Goal: Transaction & Acquisition: Purchase product/service

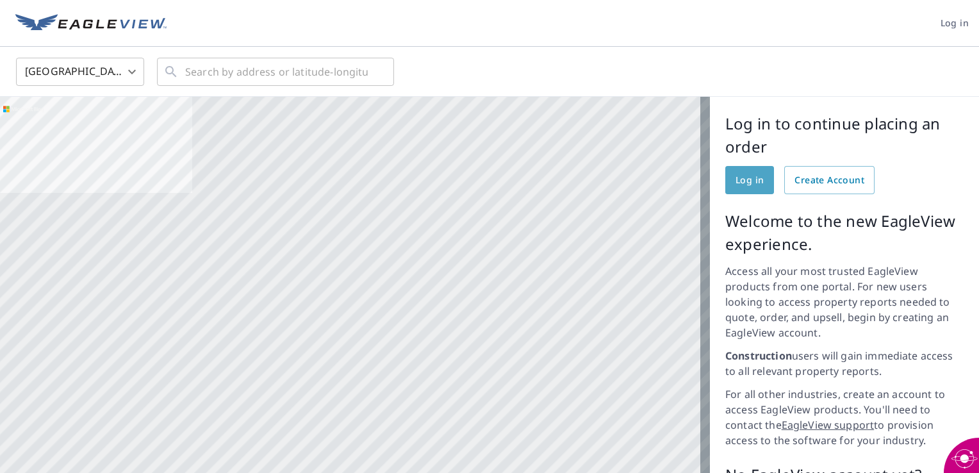
click at [747, 183] on span "Log in" at bounding box center [750, 180] width 28 height 16
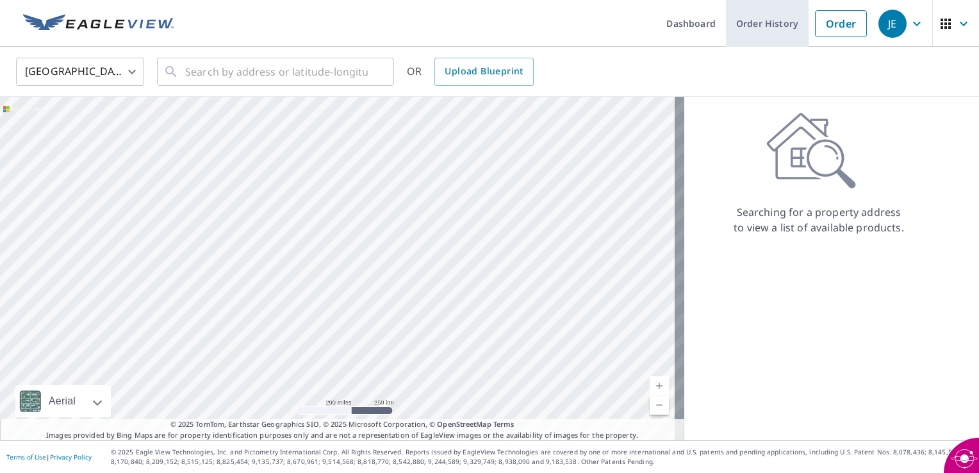
click at [756, 28] on link "Order History" at bounding box center [767, 23] width 83 height 47
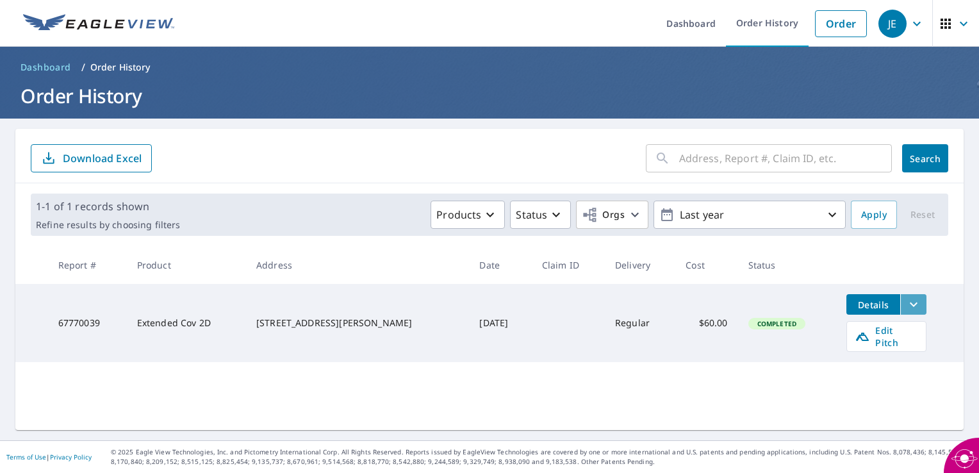
click at [910, 304] on icon "filesDropdownBtn-67770039" at bounding box center [914, 304] width 8 height 4
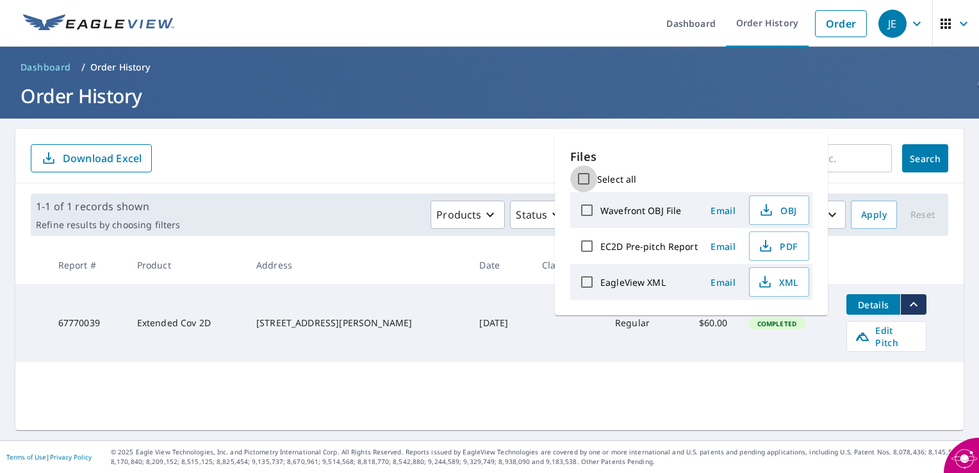
click at [583, 176] on input "Select all" at bounding box center [583, 178] width 27 height 27
checkbox input "true"
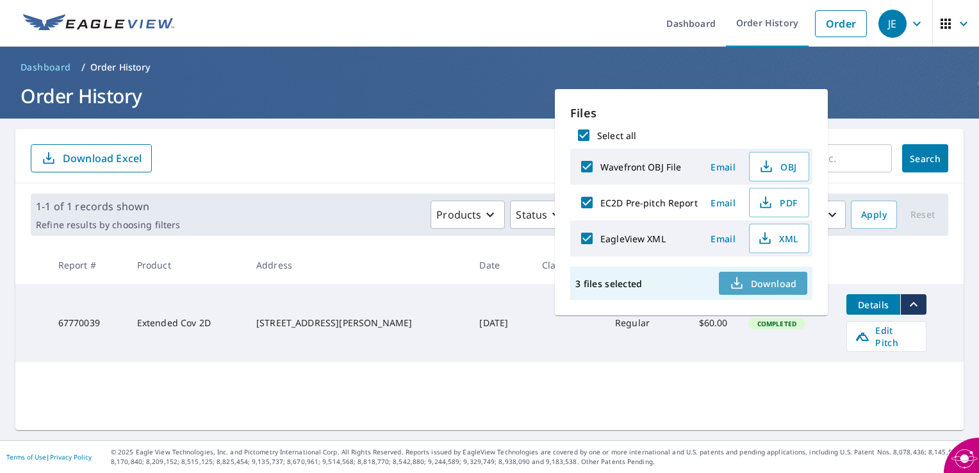
click at [734, 281] on icon "button" at bounding box center [737, 281] width 6 height 8
click at [508, 376] on div "​ Search Download Excel 1-1 of 1 records shown Refine results by choosing filte…" at bounding box center [489, 279] width 948 height 301
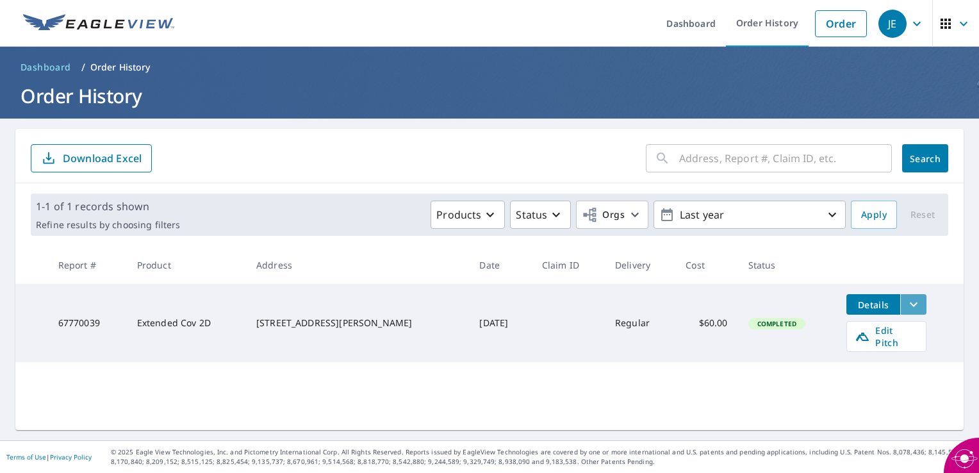
click at [906, 306] on icon "filesDropdownBtn-67770039" at bounding box center [913, 304] width 15 height 15
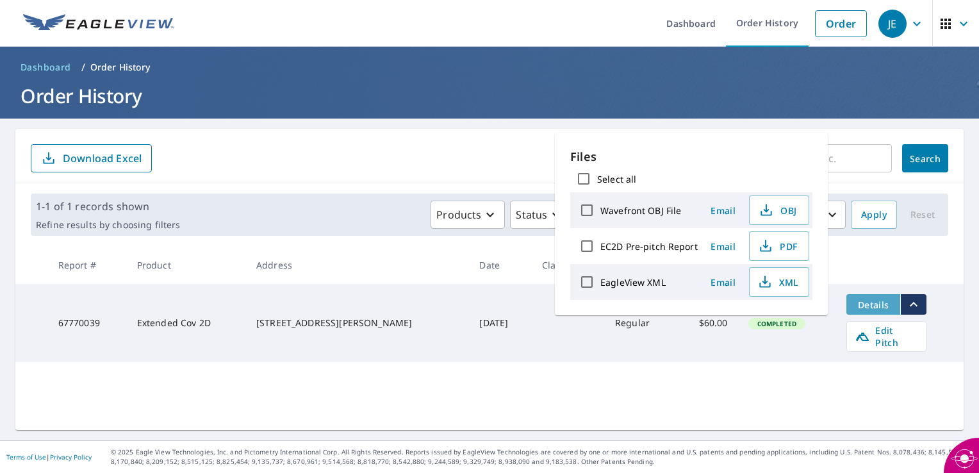
click at [867, 307] on span "Details" at bounding box center [873, 305] width 38 height 12
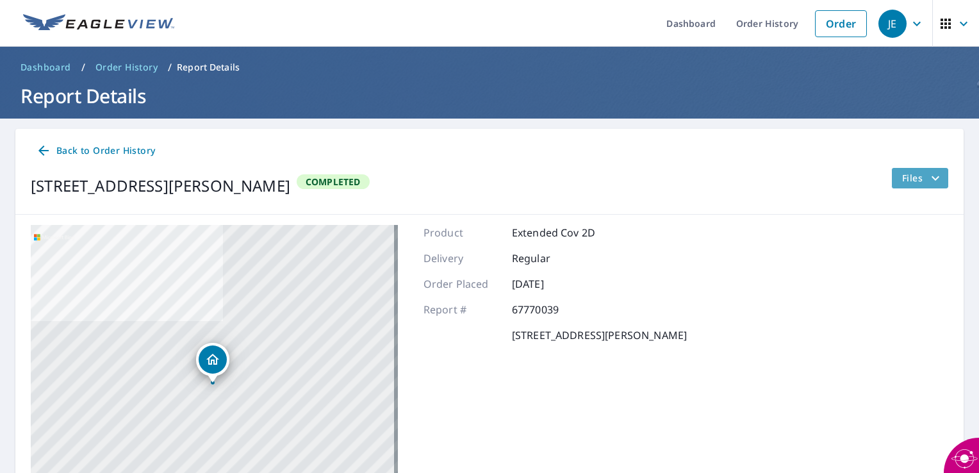
click at [928, 183] on icon "filesDropdownBtn-67770039" at bounding box center [935, 177] width 15 height 15
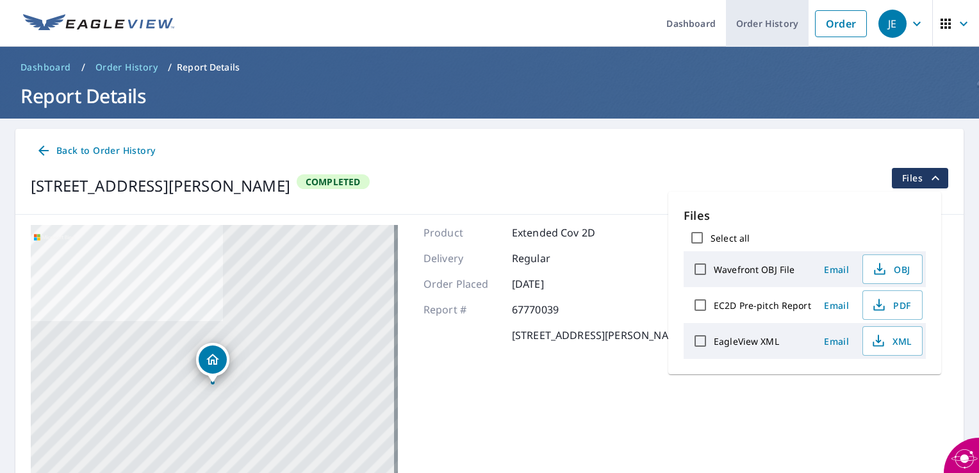
click at [747, 22] on link "Order History" at bounding box center [767, 23] width 83 height 47
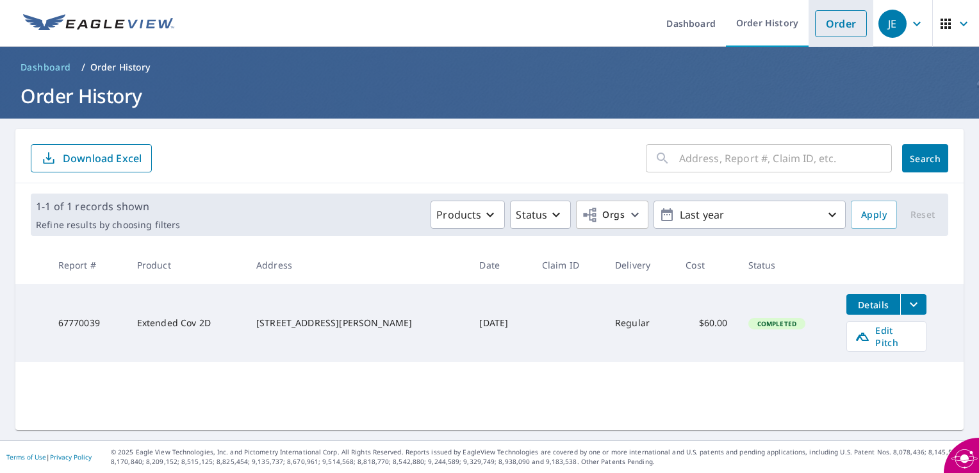
click at [822, 26] on link "Order" at bounding box center [841, 23] width 52 height 27
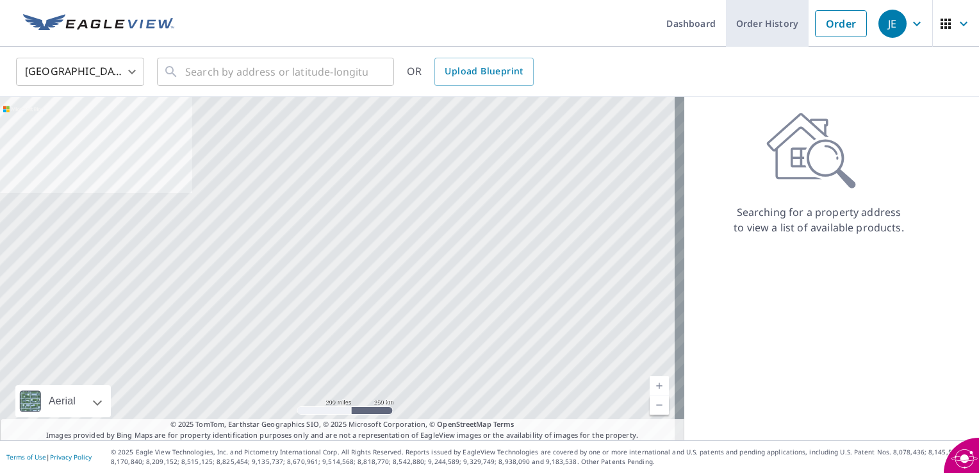
click at [759, 26] on link "Order History" at bounding box center [767, 23] width 83 height 47
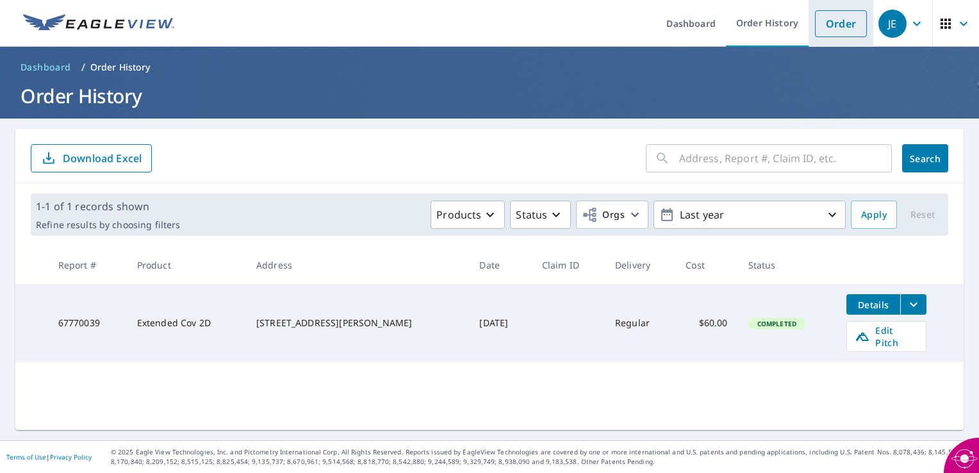
click at [833, 32] on link "Order" at bounding box center [841, 23] width 52 height 27
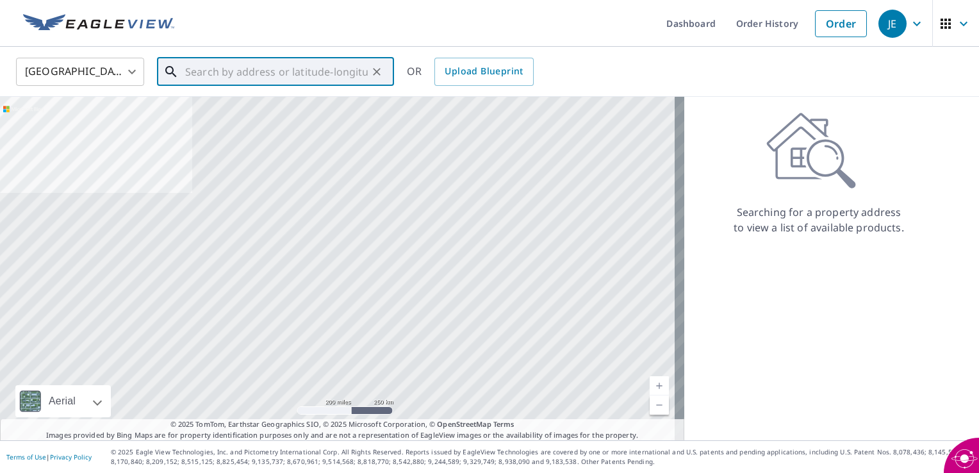
click at [335, 72] on input "text" at bounding box center [276, 72] width 183 height 36
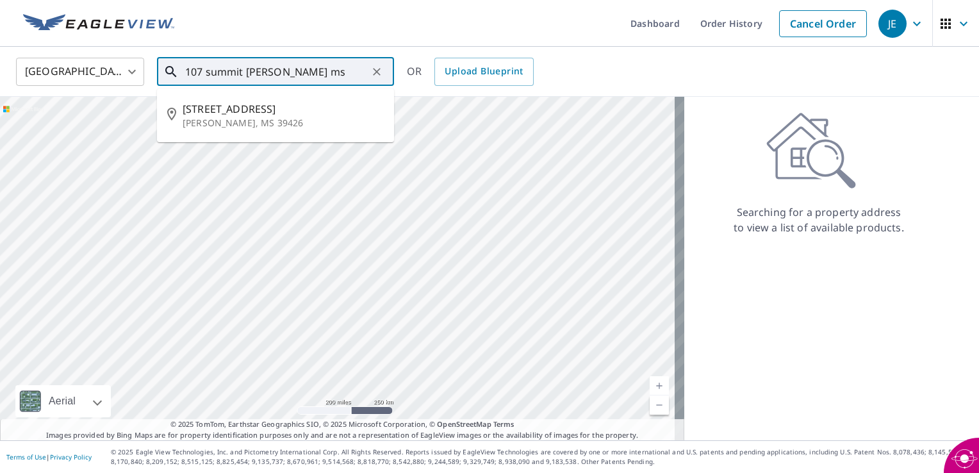
type input "107 summit dr carriere ms"
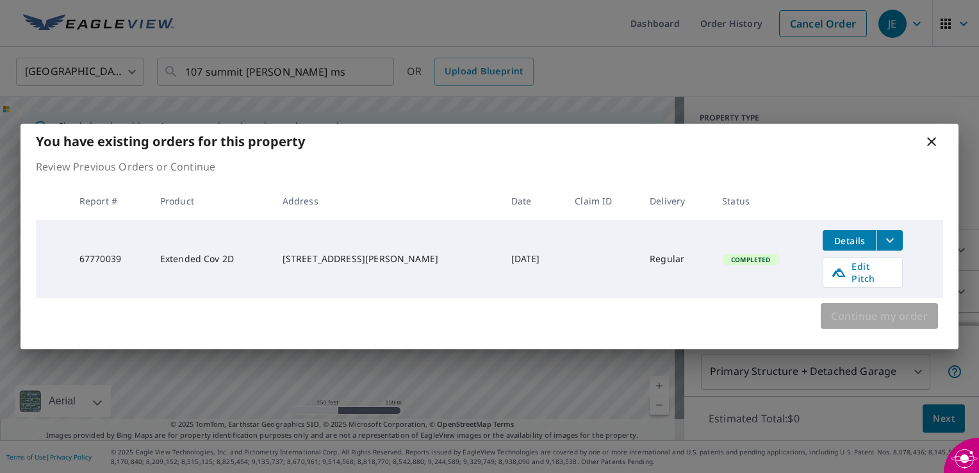
click at [855, 308] on span "Continue my order" at bounding box center [879, 316] width 97 height 18
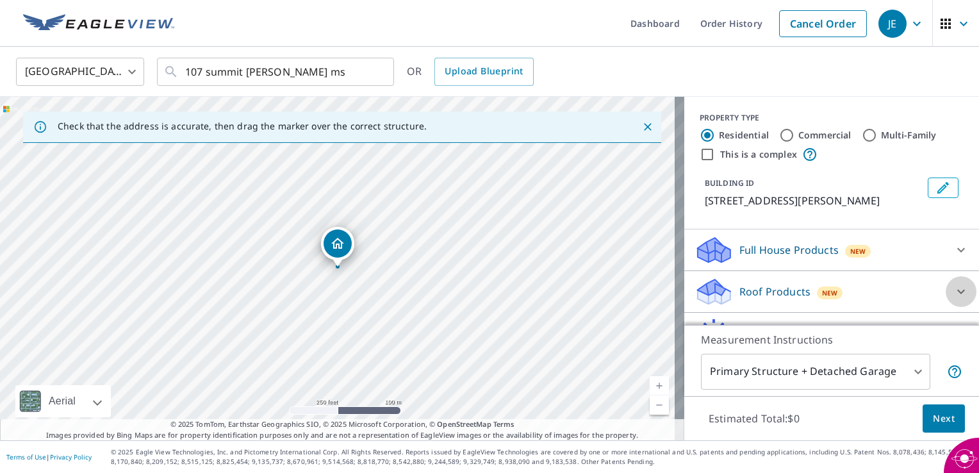
click at [954, 288] on icon at bounding box center [961, 291] width 15 height 15
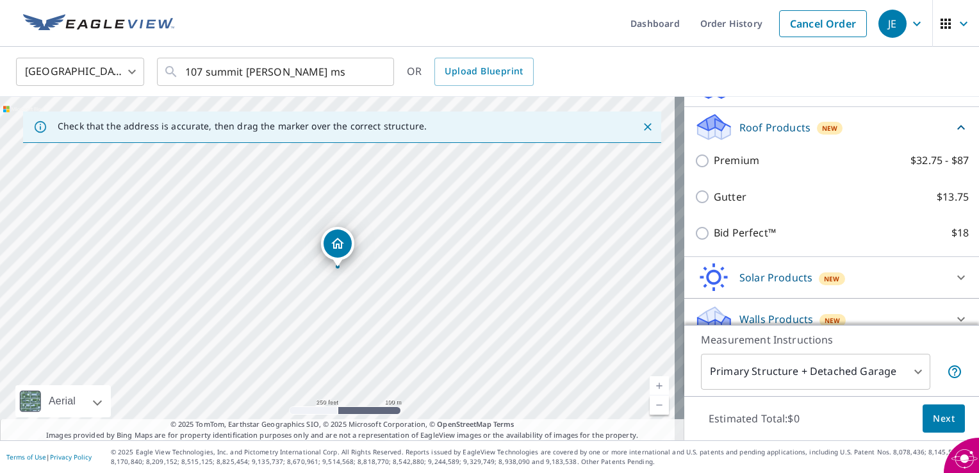
scroll to position [178, 0]
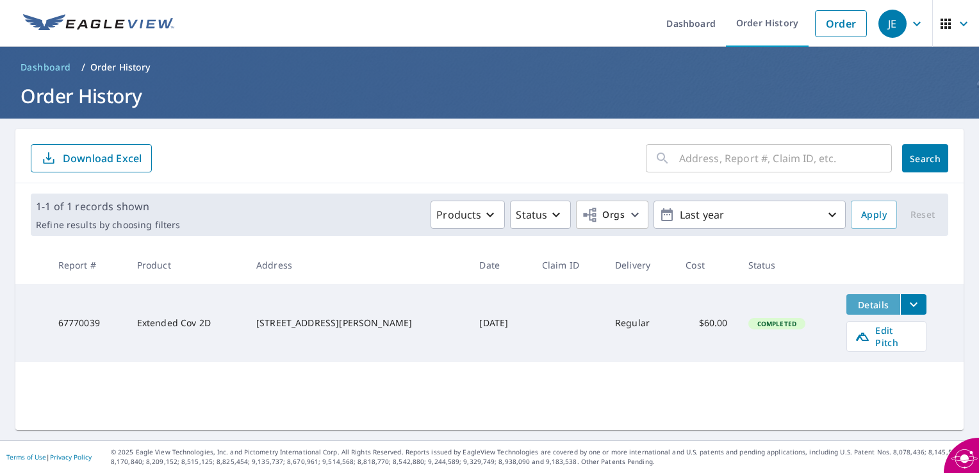
click at [862, 306] on span "Details" at bounding box center [873, 305] width 38 height 12
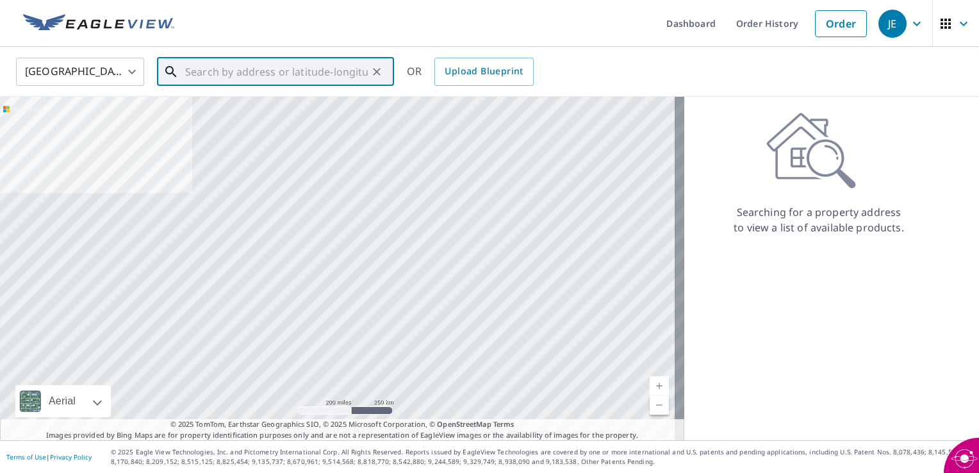
click at [281, 74] on input "text" at bounding box center [276, 72] width 183 height 36
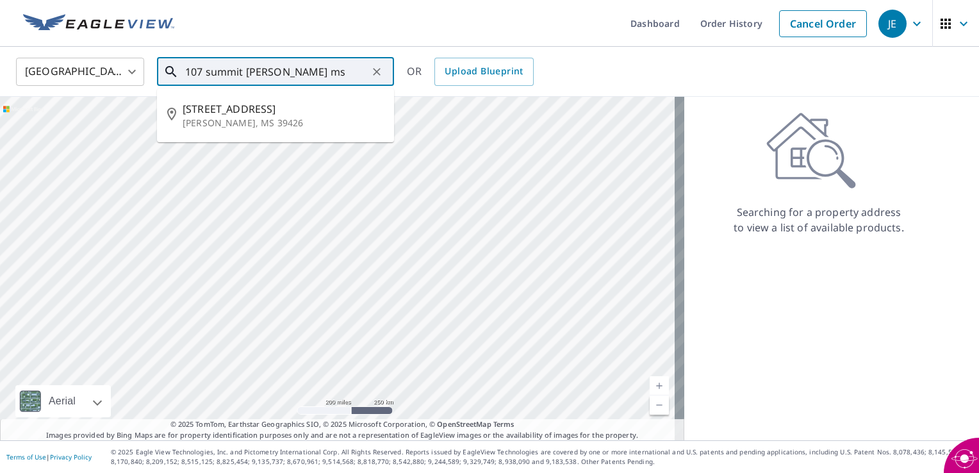
type input "107 summit dr carriere ms"
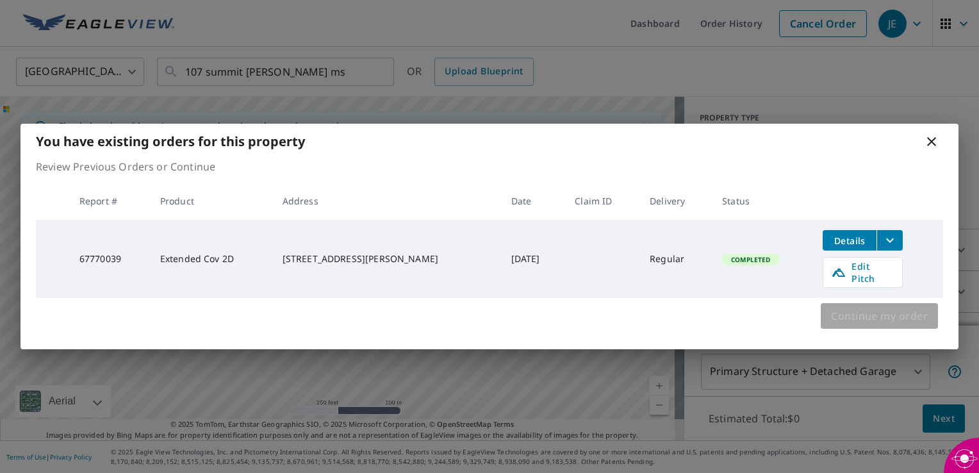
click at [887, 314] on span "Continue my order" at bounding box center [879, 316] width 97 height 18
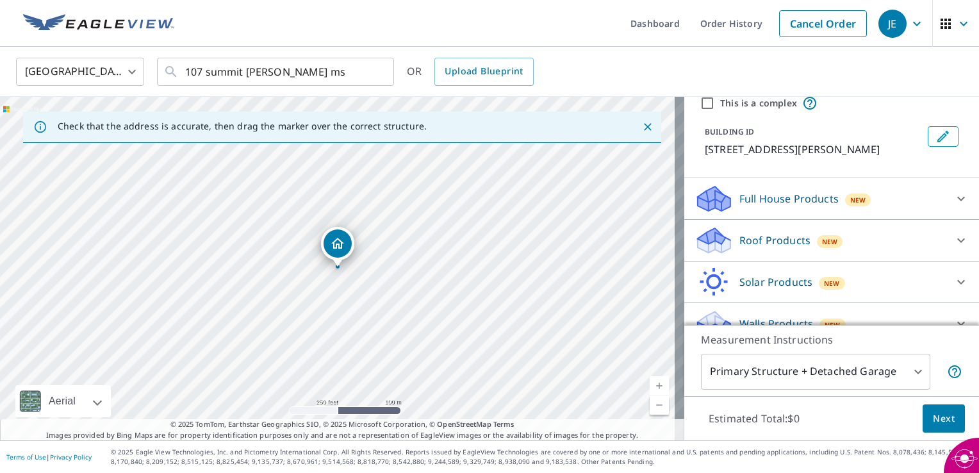
scroll to position [70, 0]
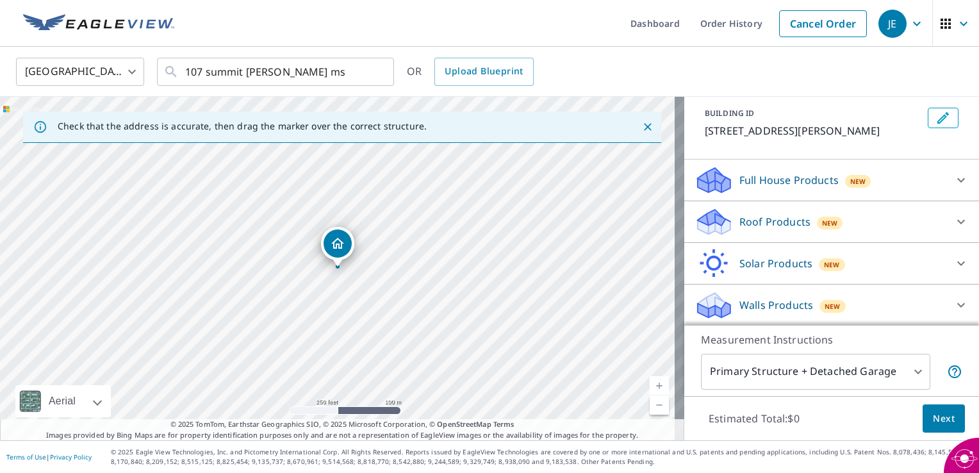
click at [740, 218] on p "Roof Products" at bounding box center [775, 221] width 71 height 15
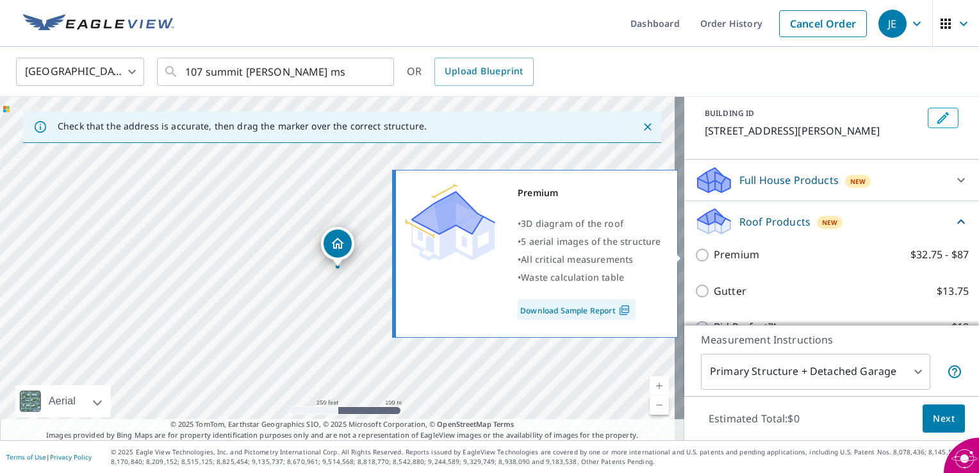
click at [733, 252] on p "Premium" at bounding box center [737, 255] width 46 height 16
click at [714, 252] on input "Premium $32.75 - $87" at bounding box center [704, 254] width 19 height 15
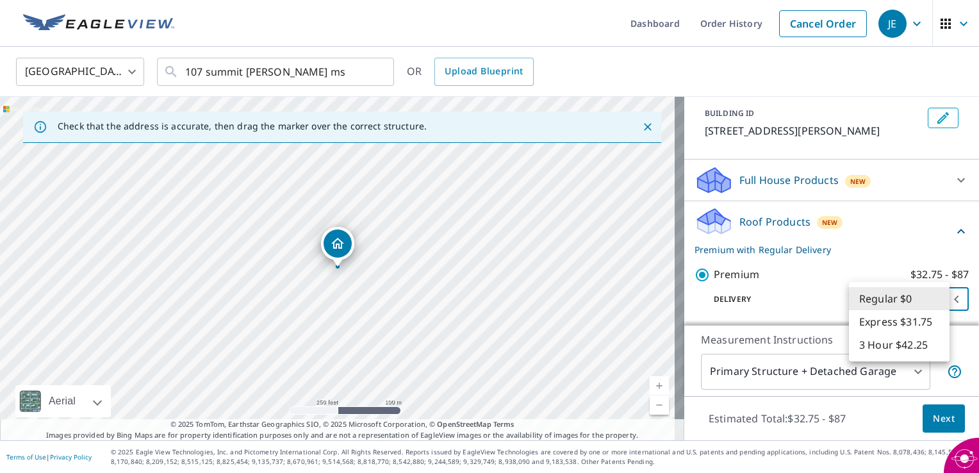
click at [938, 299] on body "JE JE Dashboard Order History Cancel Order JE United States US ​ 107 summit dr …" at bounding box center [489, 236] width 979 height 473
click at [766, 276] on div at bounding box center [489, 236] width 979 height 473
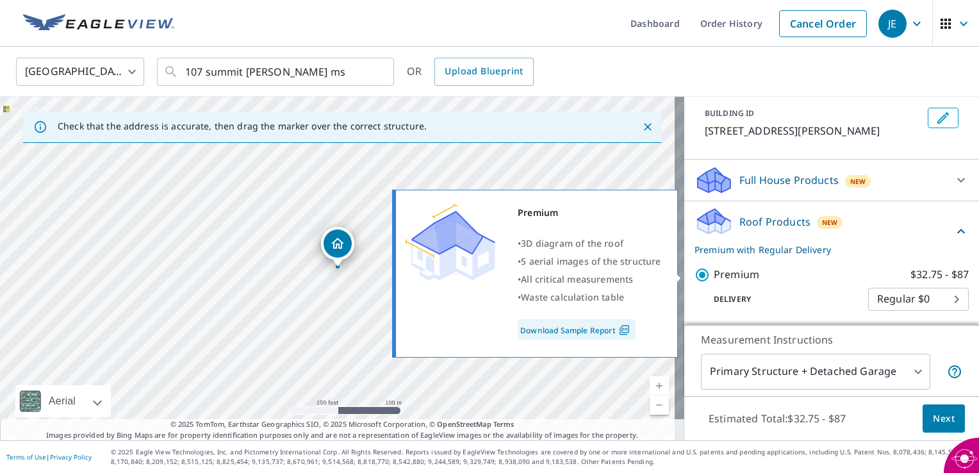
click at [931, 274] on p "$32.75 - $87" at bounding box center [940, 275] width 58 height 16
click at [714, 274] on input "Premium $32.75 - $87" at bounding box center [704, 274] width 19 height 15
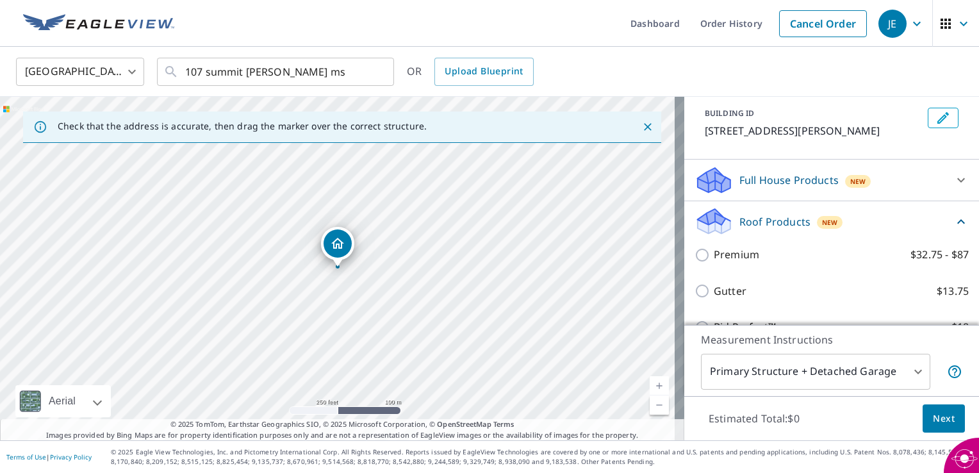
click at [718, 255] on p "Premium" at bounding box center [737, 255] width 46 height 16
click at [714, 255] on input "Premium $32.75 - $87" at bounding box center [704, 254] width 19 height 15
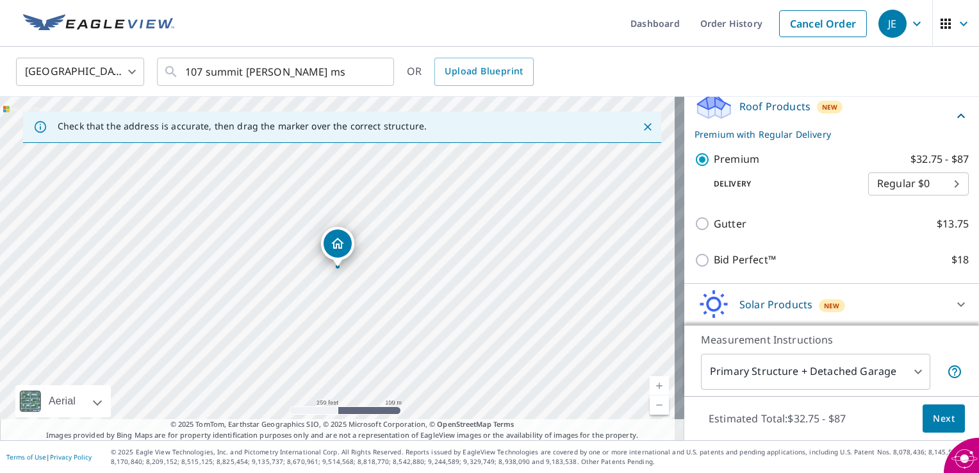
scroll to position [174, 0]
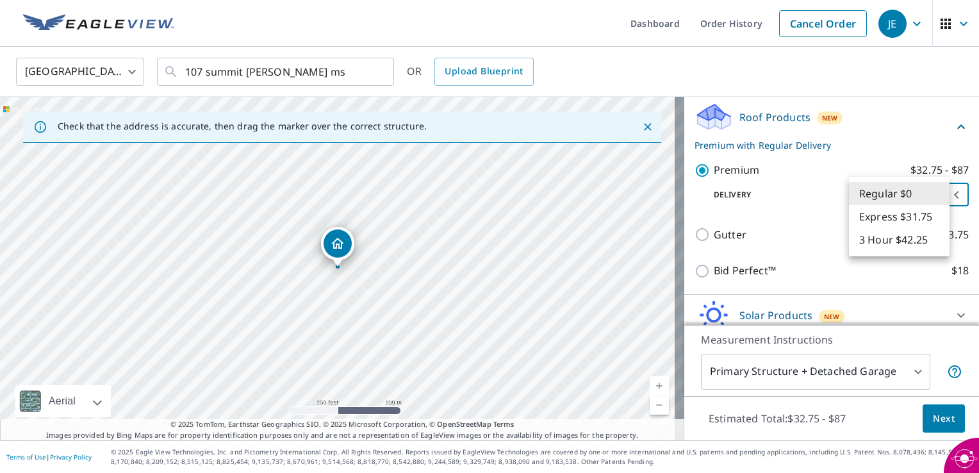
click at [937, 193] on body "JE JE Dashboard Order History Cancel Order JE United States US ​ 107 summit dr …" at bounding box center [489, 236] width 979 height 473
click at [718, 165] on div at bounding box center [489, 236] width 979 height 473
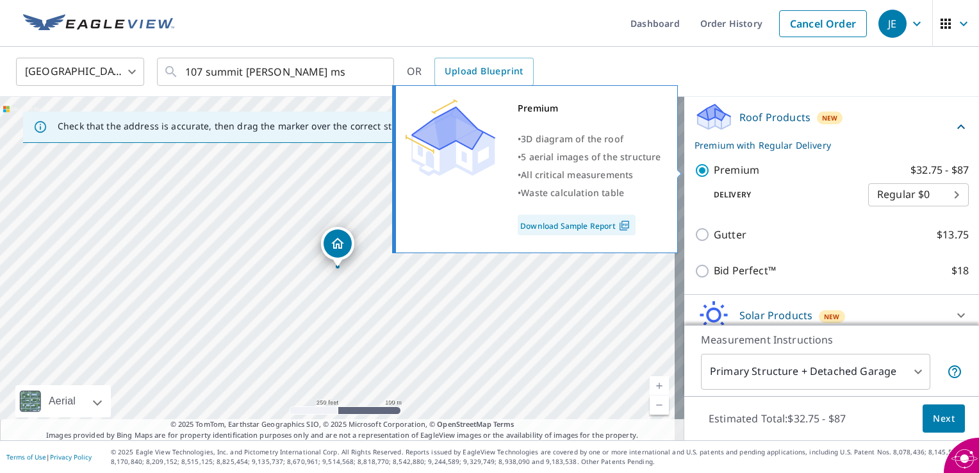
click at [938, 169] on p "$32.75 - $87" at bounding box center [940, 170] width 58 height 16
click at [714, 169] on input "Premium $32.75 - $87" at bounding box center [704, 170] width 19 height 15
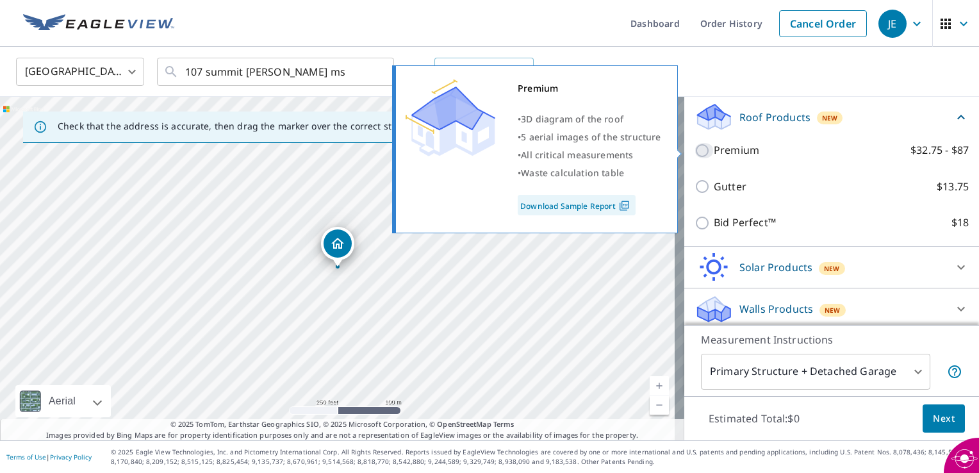
click at [695, 150] on input "Premium $32.75 - $87" at bounding box center [704, 150] width 19 height 15
checkbox input "true"
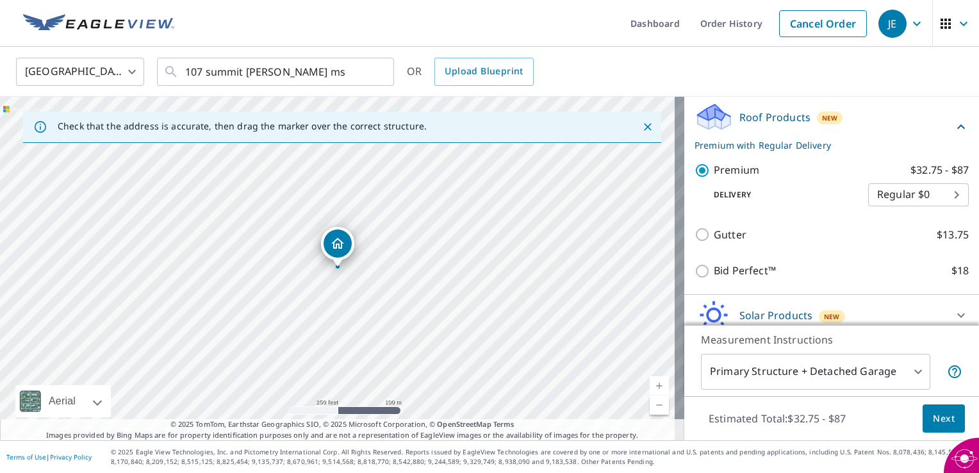
click at [938, 192] on body "JE JE Dashboard Order History Cancel Order JE United States US ​ 107 summit dr …" at bounding box center [489, 236] width 979 height 473
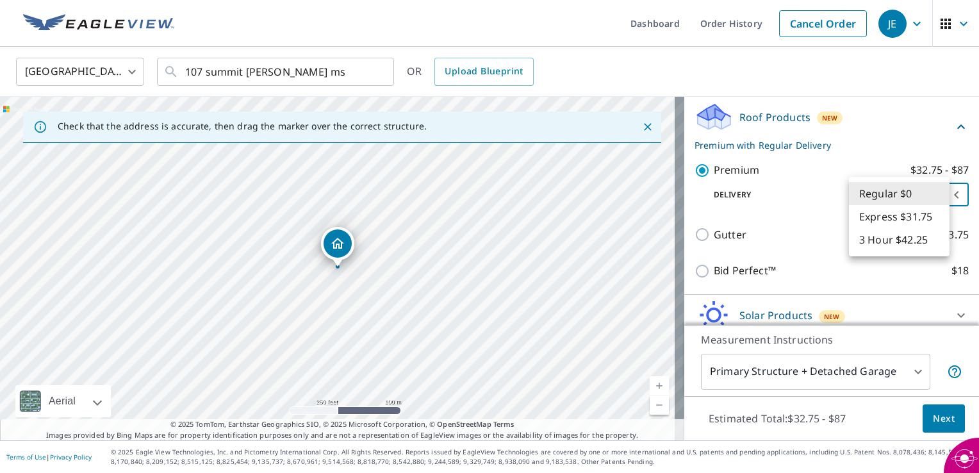
click at [805, 247] on div at bounding box center [489, 236] width 979 height 473
click at [938, 194] on body "JE JE Dashboard Order History Cancel Order JE United States US ​ 107 summit dr …" at bounding box center [489, 236] width 979 height 473
click at [460, 129] on div at bounding box center [489, 236] width 979 height 473
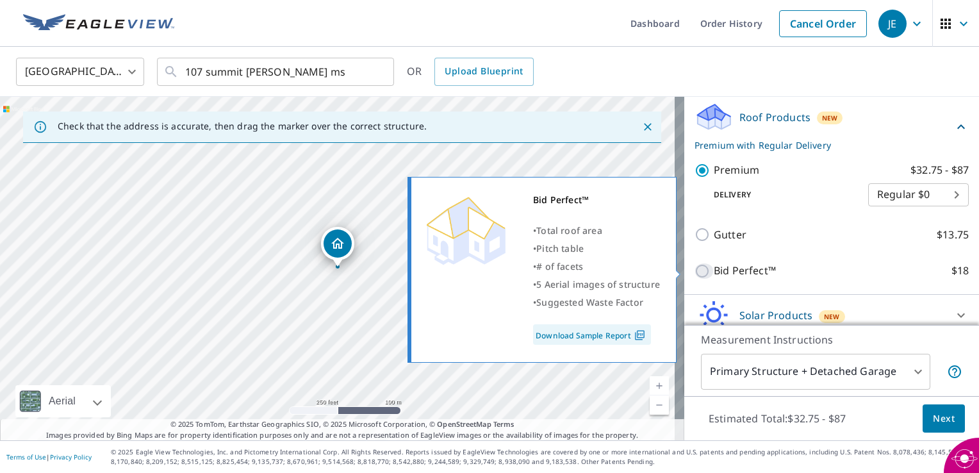
click at [695, 272] on input "Bid Perfect™ $18" at bounding box center [704, 270] width 19 height 15
checkbox input "true"
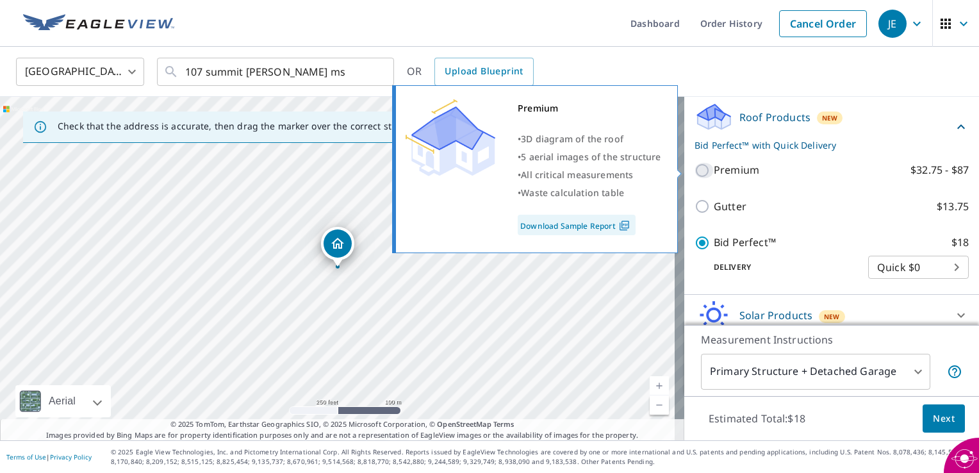
click at [695, 168] on input "Premium $32.75 - $87" at bounding box center [704, 170] width 19 height 15
checkbox input "true"
checkbox input "false"
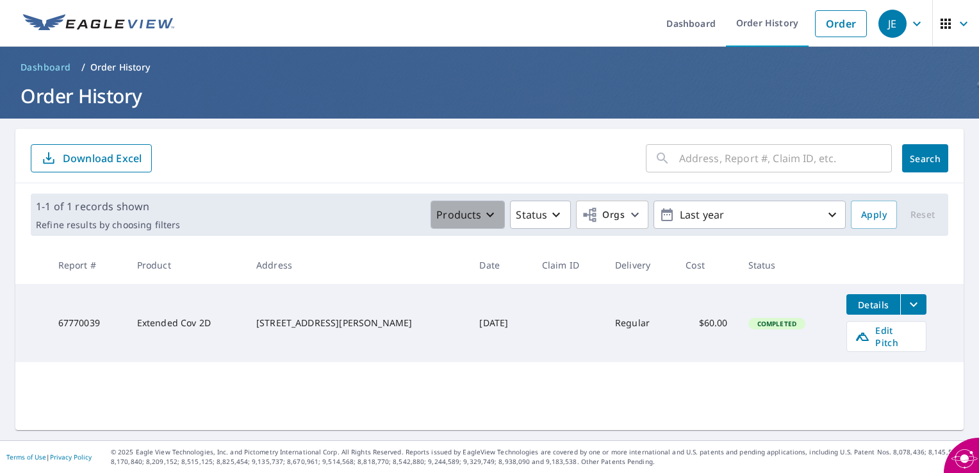
click at [487, 219] on icon "button" at bounding box center [490, 214] width 15 height 15
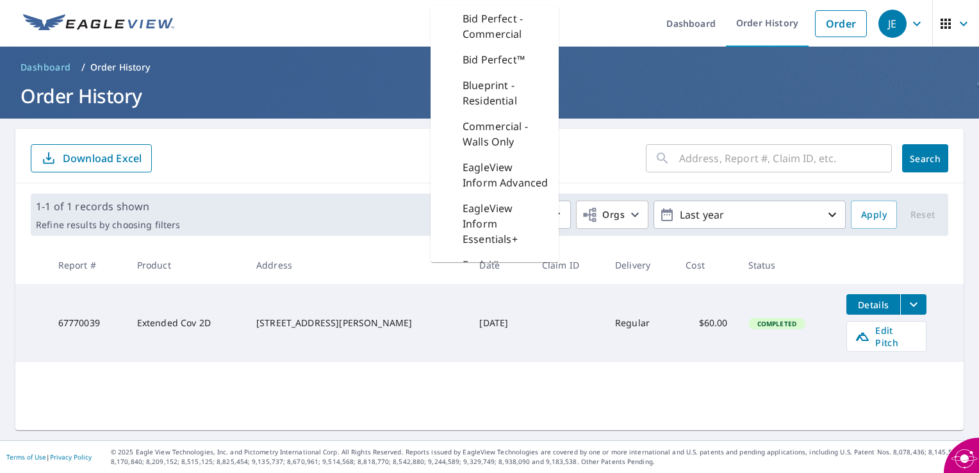
click at [476, 279] on th "Date" at bounding box center [500, 265] width 62 height 38
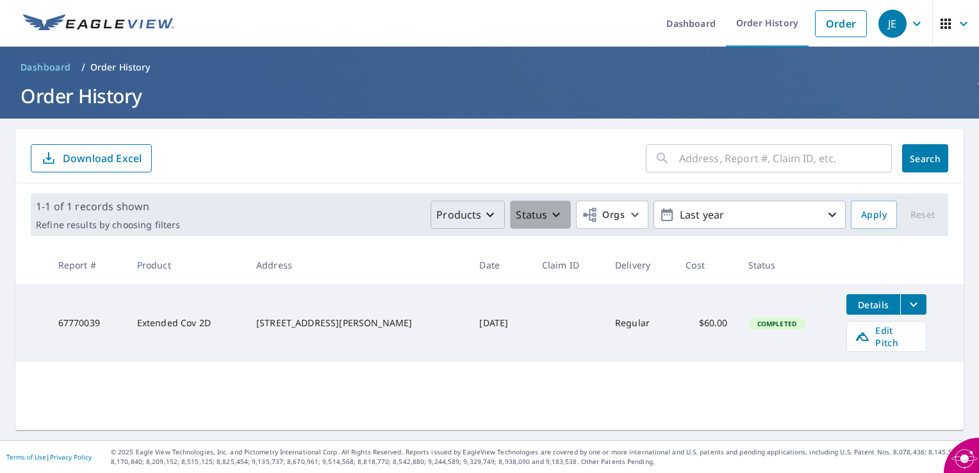
click at [538, 217] on p "Status" at bounding box center [531, 214] width 31 height 15
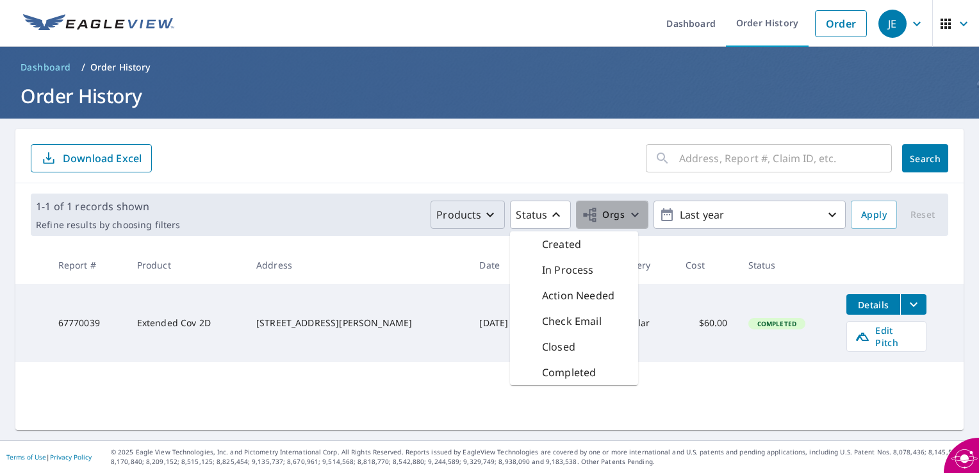
click at [627, 211] on icon "button" at bounding box center [634, 214] width 15 height 15
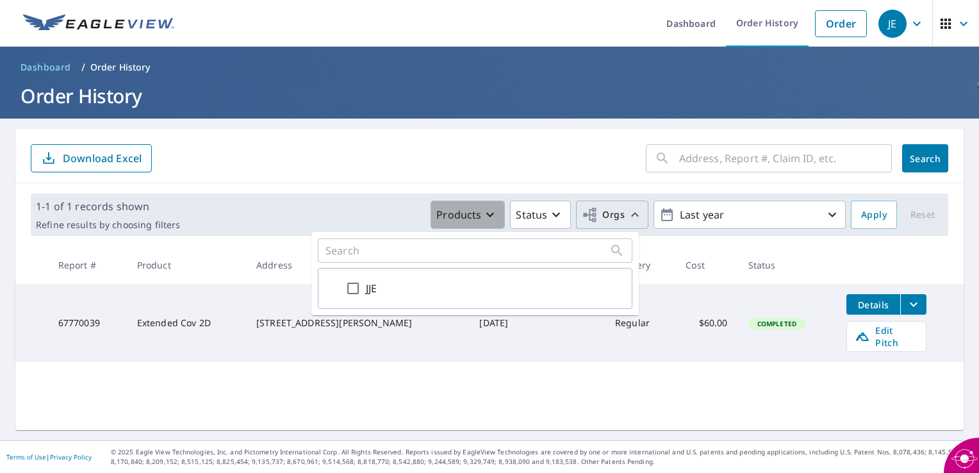
click at [484, 215] on icon "button" at bounding box center [490, 214] width 15 height 15
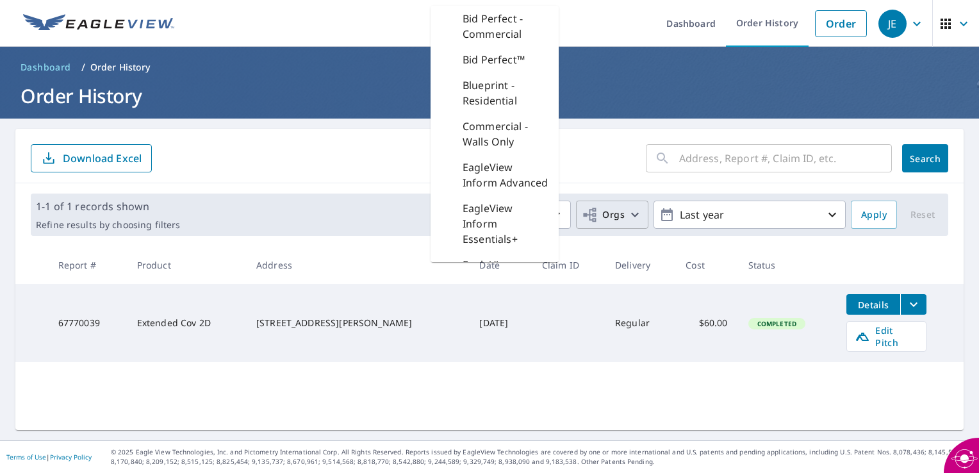
click at [387, 151] on form "​ Search Download Excel" at bounding box center [490, 158] width 918 height 28
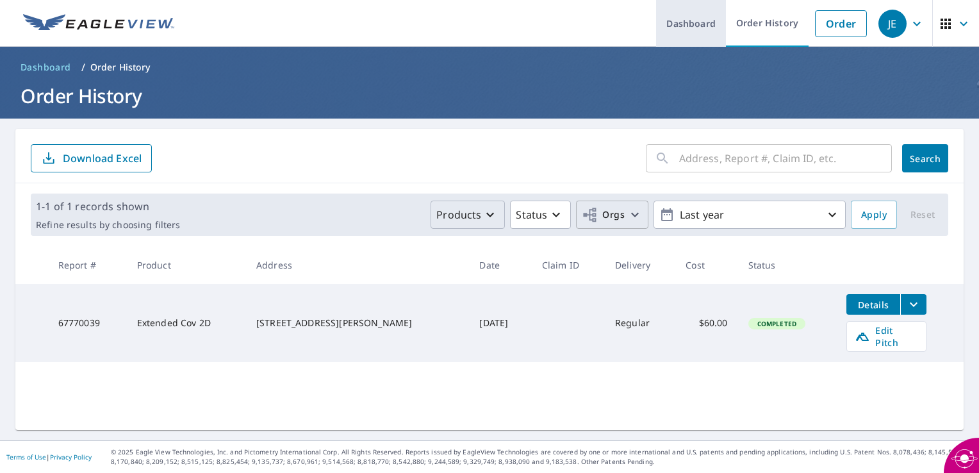
click at [679, 29] on link "Dashboard" at bounding box center [691, 23] width 70 height 47
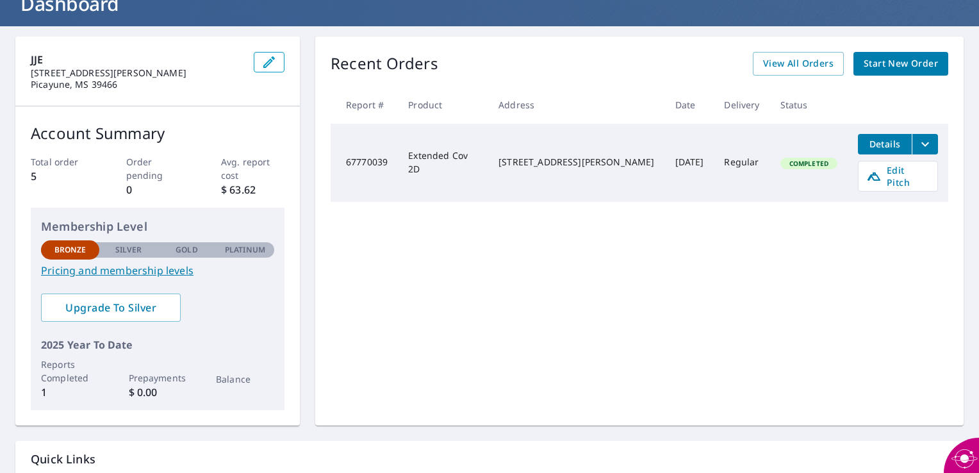
scroll to position [95, 0]
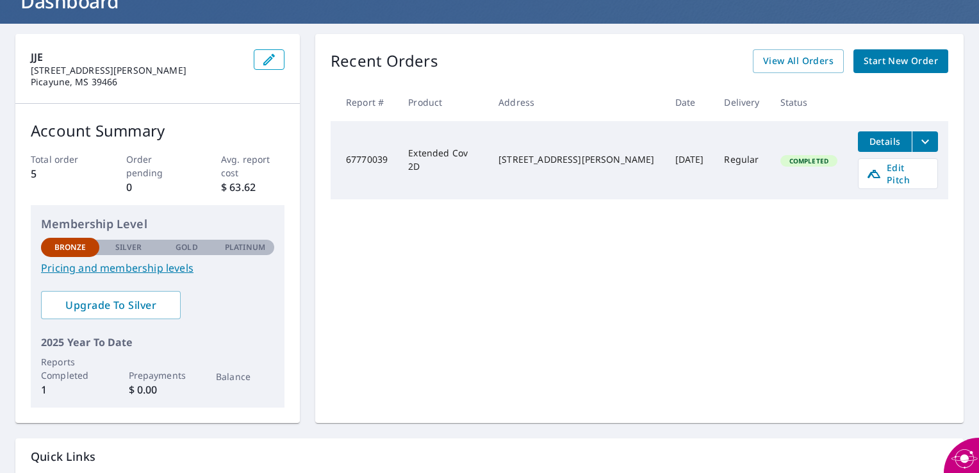
click at [394, 301] on div "Recent Orders View All Orders Start New Order Report # Product Address Date Del…" at bounding box center [639, 228] width 649 height 389
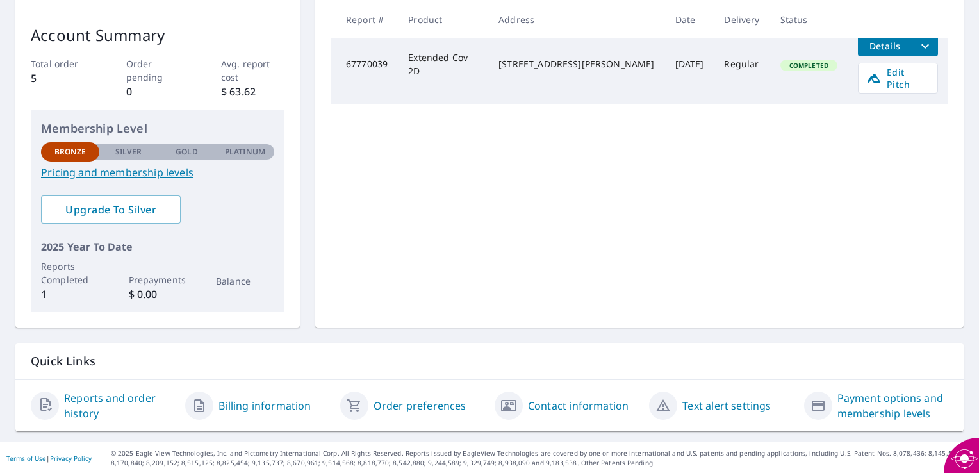
scroll to position [0, 0]
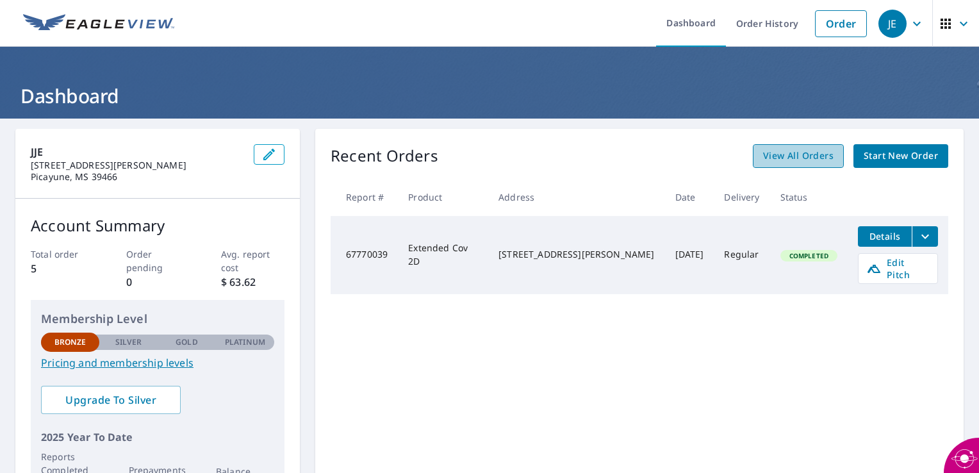
click at [805, 158] on span "View All Orders" at bounding box center [798, 156] width 70 height 16
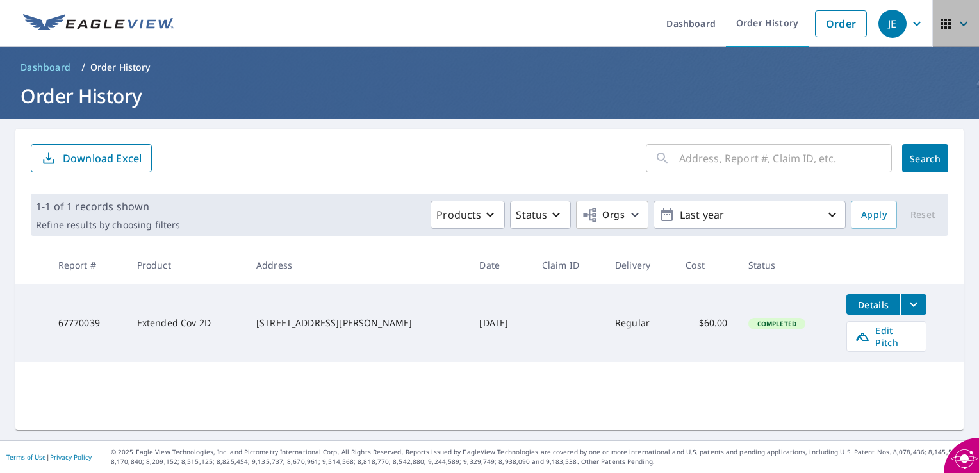
click at [956, 24] on icon "button" at bounding box center [963, 23] width 15 height 15
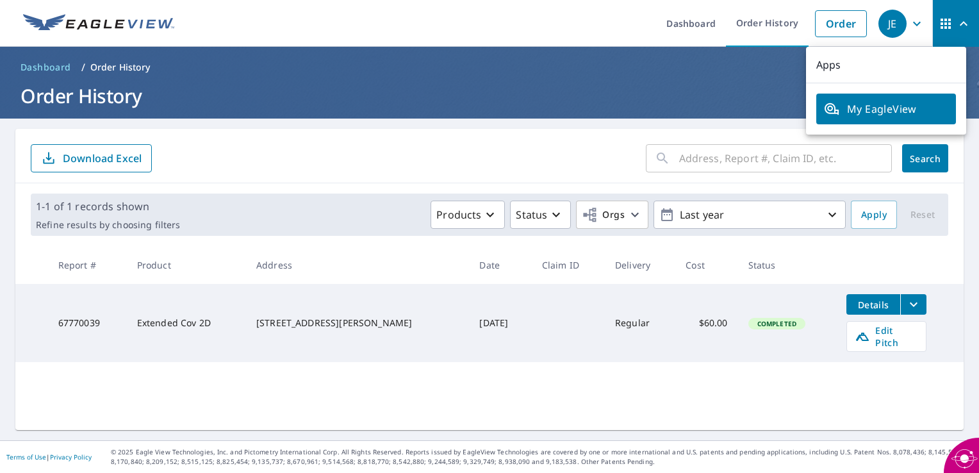
click at [750, 86] on h1 "Order History" at bounding box center [489, 96] width 948 height 26
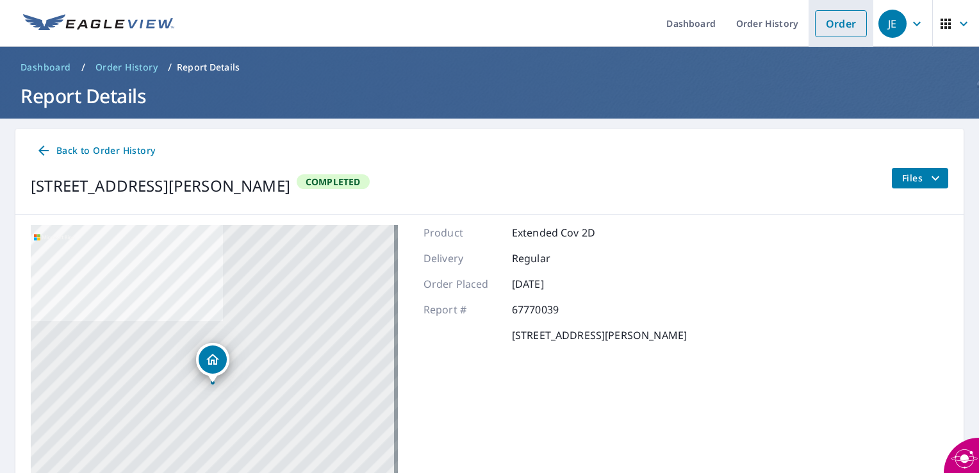
click at [838, 23] on link "Order" at bounding box center [841, 23] width 52 height 27
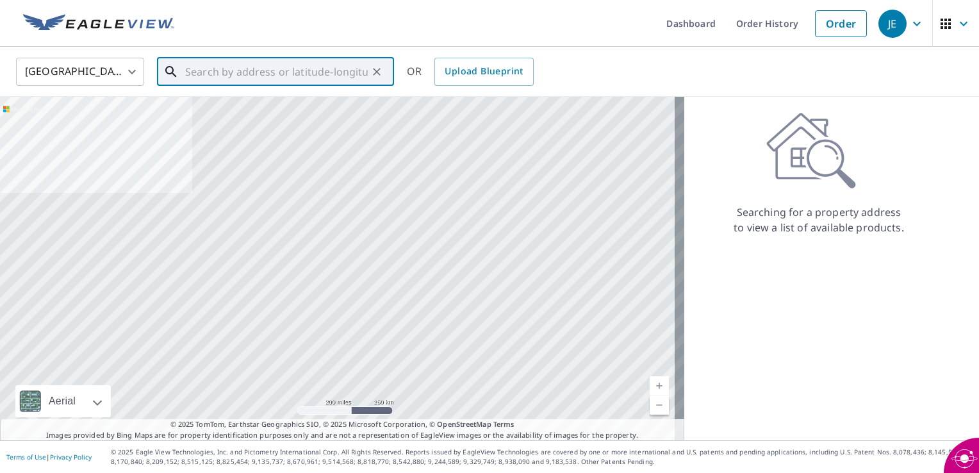
click at [279, 70] on input "text" at bounding box center [276, 72] width 183 height 36
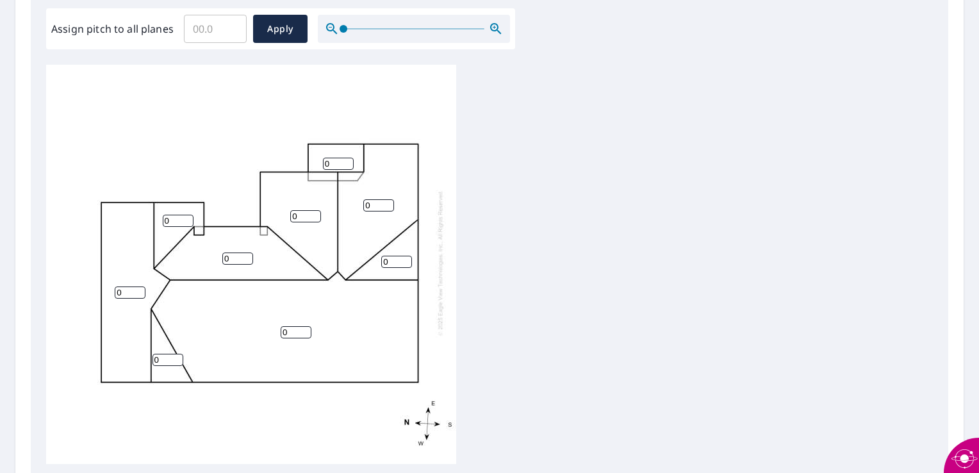
scroll to position [541, 0]
